Goal: Transaction & Acquisition: Obtain resource

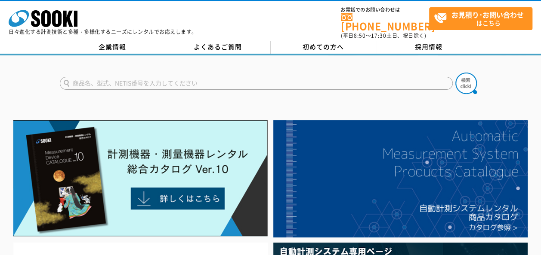
click at [126, 78] on input "text" at bounding box center [256, 83] width 393 height 13
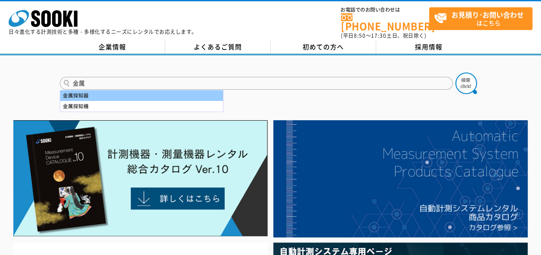
click at [92, 90] on div "金属探知器" at bounding box center [141, 95] width 163 height 11
type input "金属探知器"
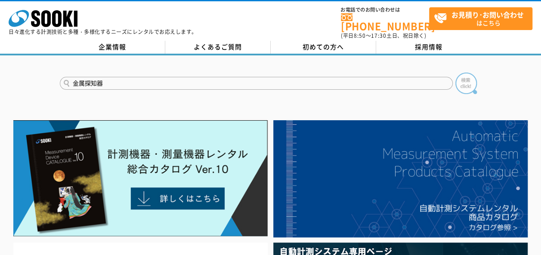
click at [466, 82] on img at bounding box center [466, 84] width 22 height 22
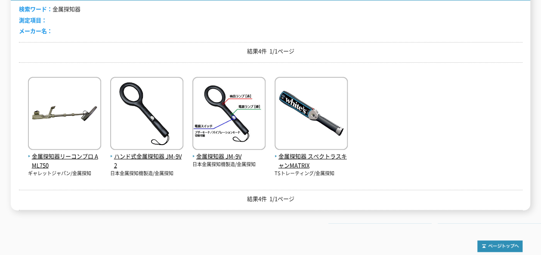
scroll to position [172, 0]
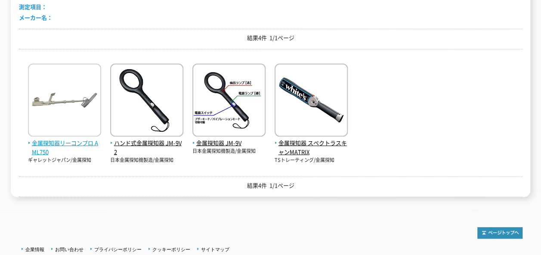
click at [75, 139] on span "金属探知器リーコンプロ AML750" at bounding box center [64, 148] width 73 height 18
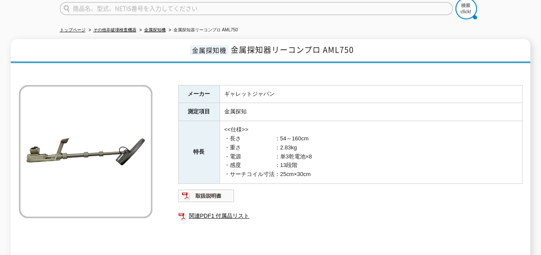
scroll to position [129, 0]
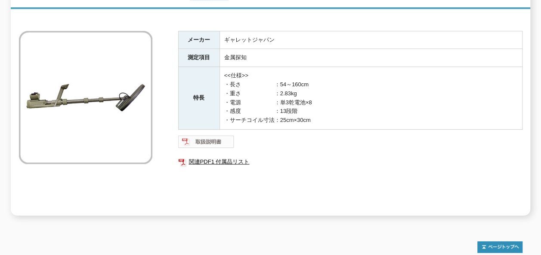
click at [215, 137] on img at bounding box center [206, 142] width 56 height 14
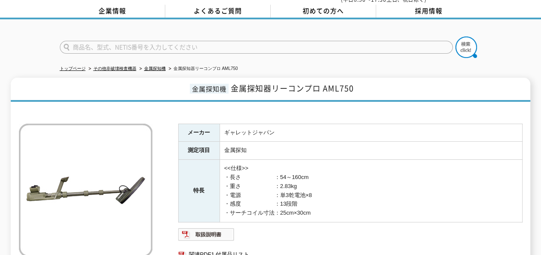
scroll to position [0, 0]
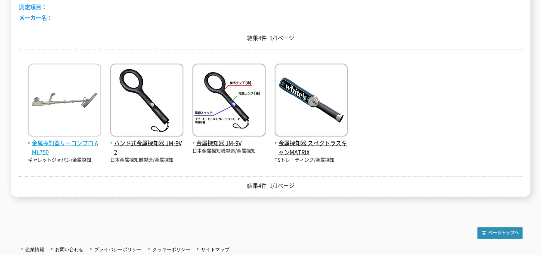
click at [65, 139] on span "金属探知器リーコンプロ AML750" at bounding box center [64, 148] width 73 height 18
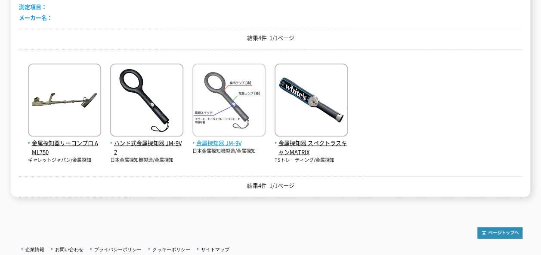
click at [225, 139] on span "金属探知器 JM-9V" at bounding box center [228, 143] width 73 height 9
click at [205, 139] on span "金属探知器 JM-9V" at bounding box center [228, 143] width 73 height 9
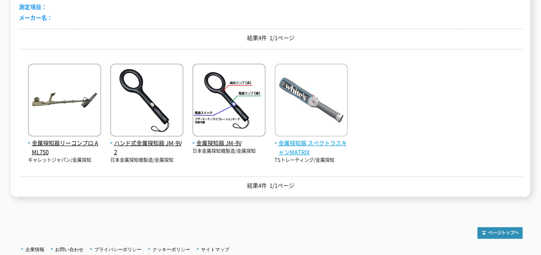
click at [298, 147] on span "金属探知器 スペクトラスキャンMATRIX" at bounding box center [310, 148] width 73 height 18
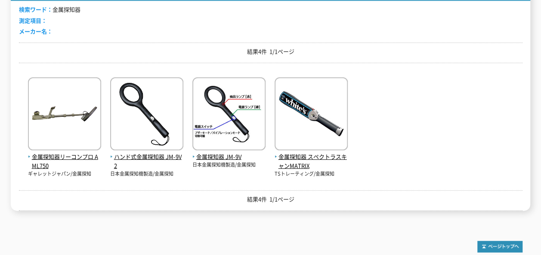
scroll to position [172, 0]
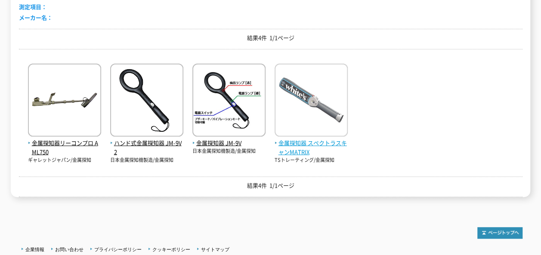
click at [292, 147] on span "金属探知器 スペクトラスキャンMATRIX" at bounding box center [310, 148] width 73 height 18
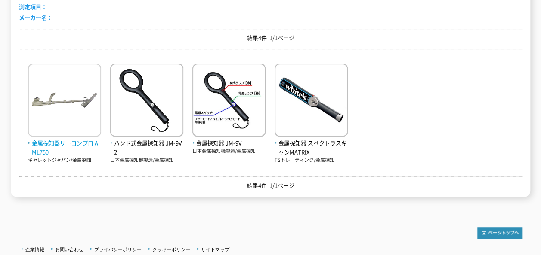
click at [76, 139] on span "金属探知器リーコンプロ AML750" at bounding box center [64, 148] width 73 height 18
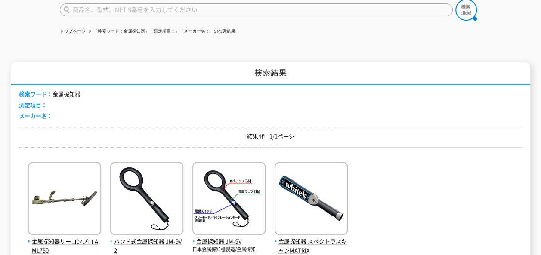
scroll to position [0, 0]
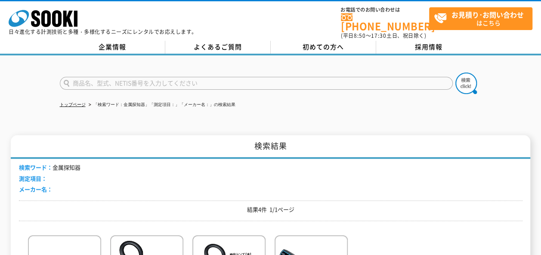
click at [136, 167] on div "検索ワード： 金属探知器 測定項目： メーカー名：" at bounding box center [270, 180] width 503 height 42
click at [58, 17] on icon "株式会社 ソーキ" at bounding box center [43, 18] width 69 height 17
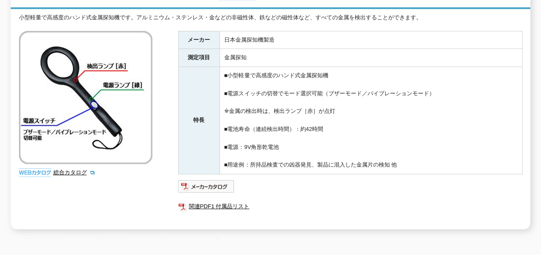
scroll to position [172, 0]
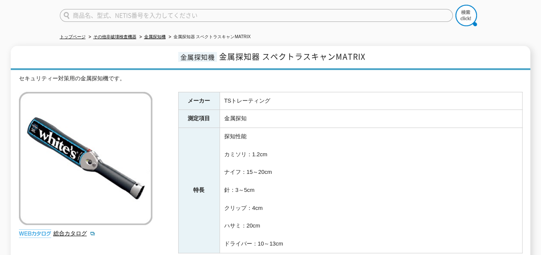
scroll to position [86, 0]
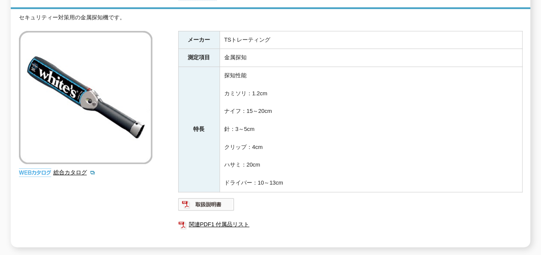
scroll to position [86, 0]
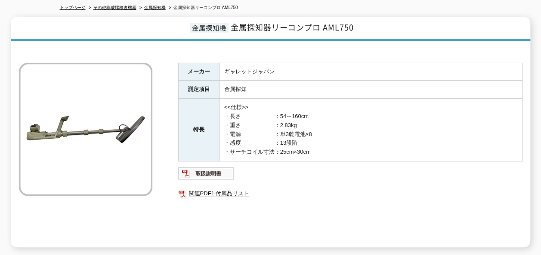
scroll to position [129, 0]
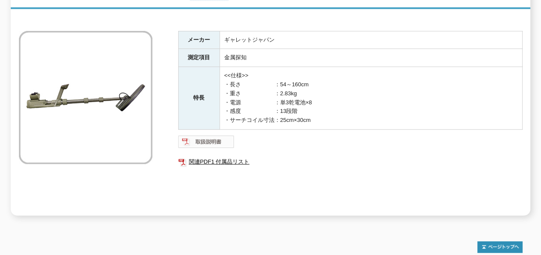
click at [201, 136] on img at bounding box center [206, 142] width 56 height 14
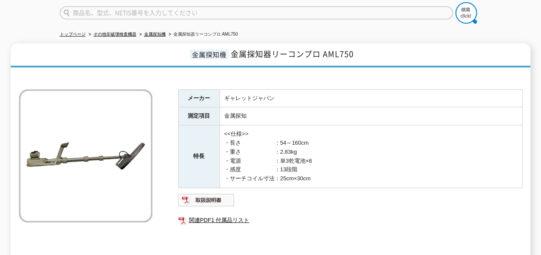
scroll to position [0, 0]
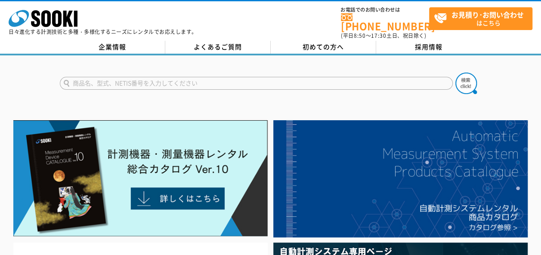
click at [328, 80] on input "text" at bounding box center [256, 83] width 393 height 13
type input "金属探知"
click at [464, 77] on img at bounding box center [466, 84] width 22 height 22
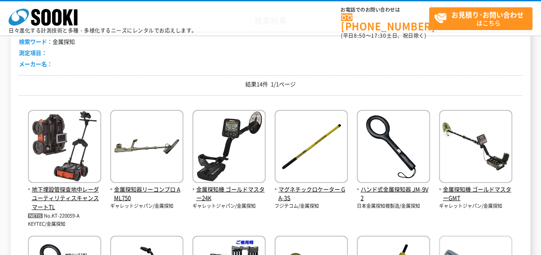
scroll to position [129, 0]
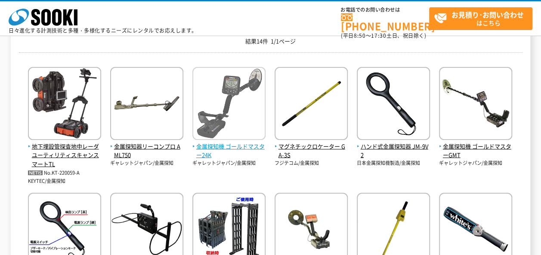
click at [254, 147] on span "金属探知機 ゴールドマスター24K" at bounding box center [228, 151] width 73 height 18
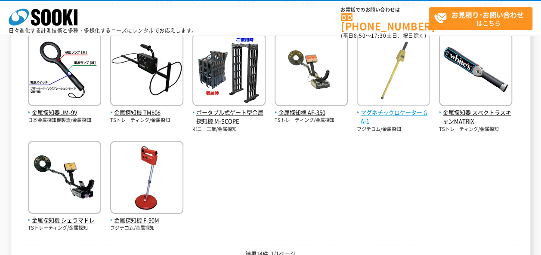
scroll to position [301, 0]
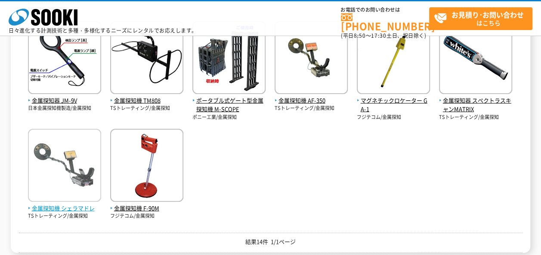
click at [63, 209] on span "金属探知機 シェラマドレ" at bounding box center [64, 208] width 73 height 9
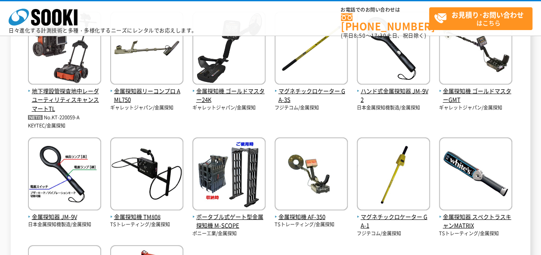
scroll to position [172, 0]
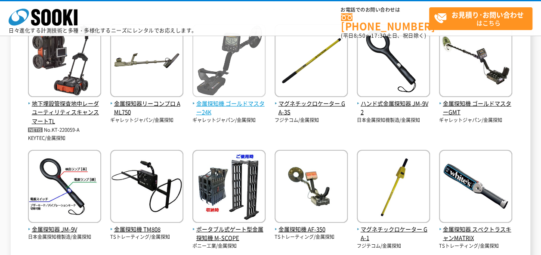
click at [239, 101] on span "金属探知機 ゴールドマスター24K" at bounding box center [228, 108] width 73 height 18
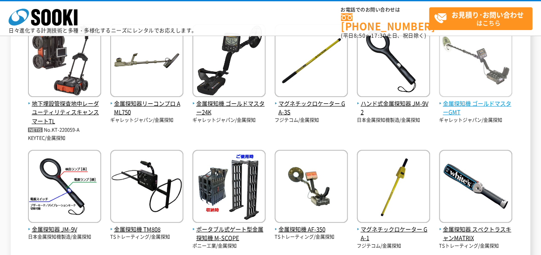
click at [478, 102] on span "金属探知機 ゴールドマスターGMT" at bounding box center [475, 108] width 73 height 18
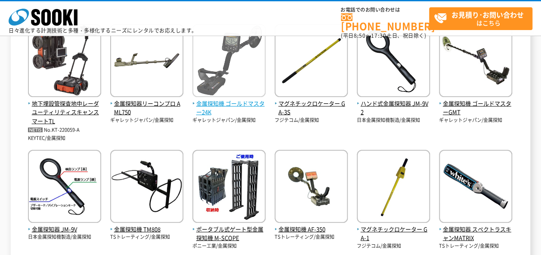
click at [231, 105] on span "金属探知機 ゴールドマスター24K" at bounding box center [228, 108] width 73 height 18
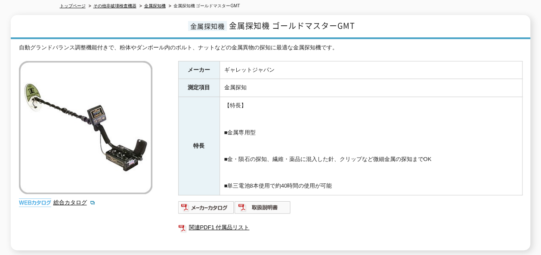
scroll to position [86, 0]
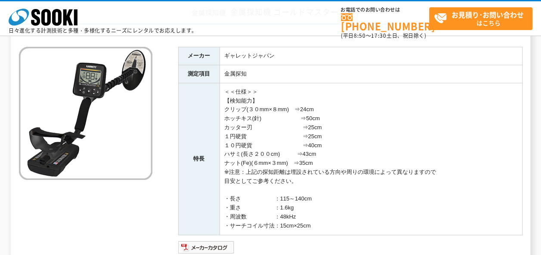
scroll to position [86, 0]
